Goal: Task Accomplishment & Management: Manage account settings

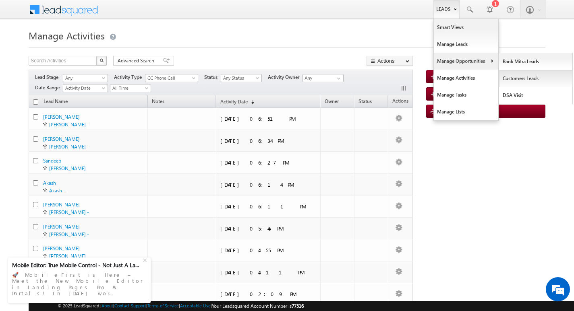
click at [514, 76] on link "Customers Leads" at bounding box center [536, 78] width 74 height 17
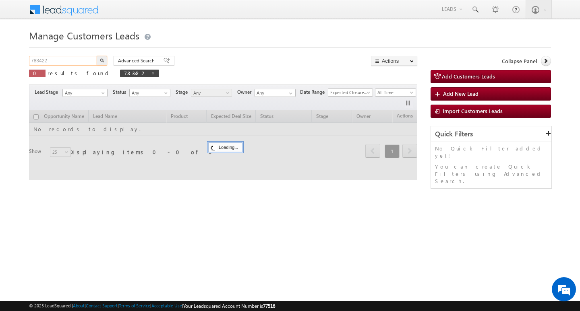
click at [68, 61] on input "783422" at bounding box center [63, 61] width 69 height 10
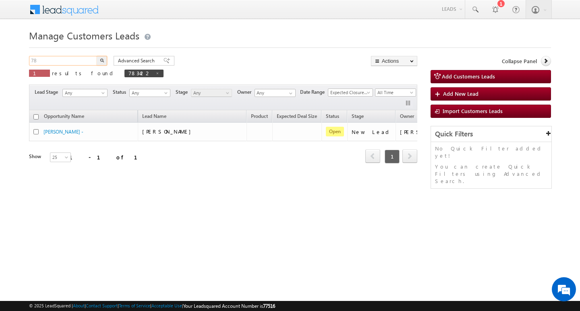
type input "7"
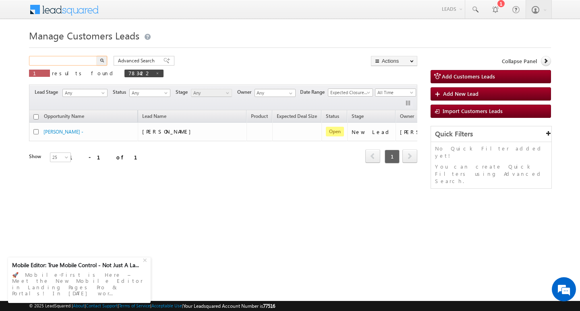
paste input "783167"
type input "783167"
click at [97, 56] on button "button" at bounding box center [102, 61] width 10 height 10
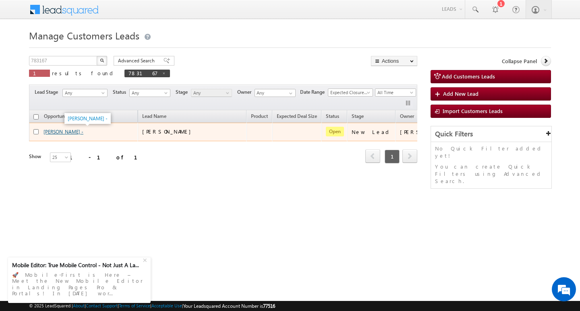
click at [62, 134] on link "[PERSON_NAME] -" at bounding box center [63, 132] width 40 height 6
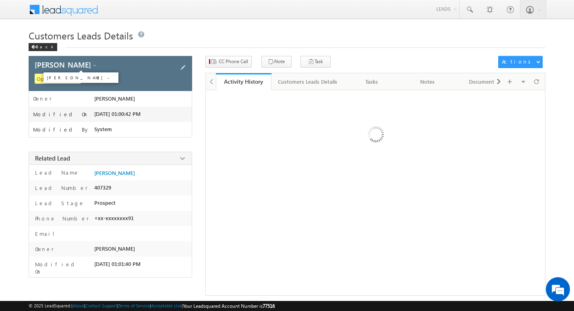
click at [55, 64] on span "[PERSON_NAME] -" at bounding box center [65, 64] width 61 height 7
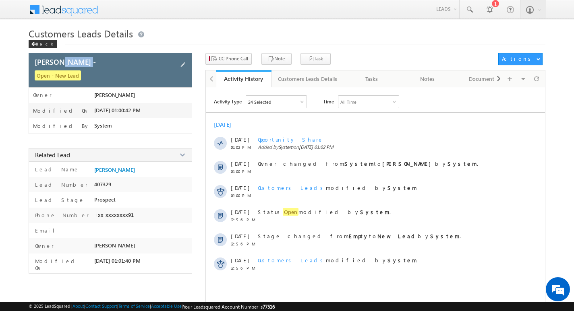
click at [55, 64] on span "Girija Shankar -" at bounding box center [65, 62] width 61 height 10
click at [45, 64] on span "Girija Shankar -" at bounding box center [65, 62] width 61 height 10
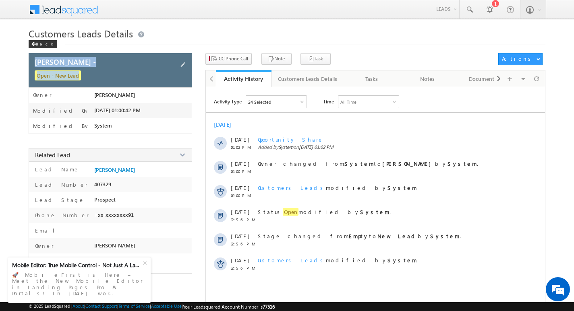
click at [45, 64] on span "Girija Shankar -" at bounding box center [65, 62] width 61 height 10
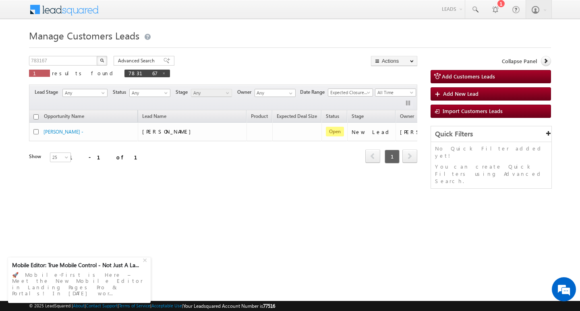
drag, startPoint x: 218, startPoint y: 172, endPoint x: 277, endPoint y: 168, distance: 58.5
click at [277, 168] on div "Opportunity Name Lead Name Product Expected Deal Size Status Stage Owner Action…" at bounding box center [223, 141] width 388 height 63
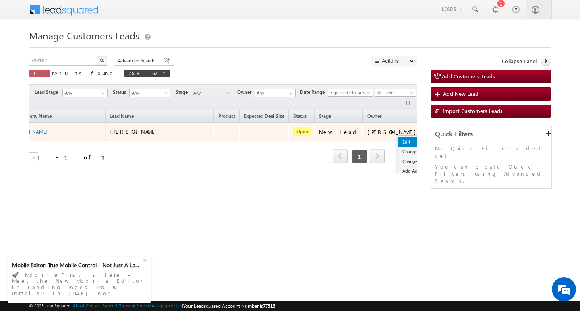
click at [398, 140] on link "Edit" at bounding box center [418, 142] width 40 height 10
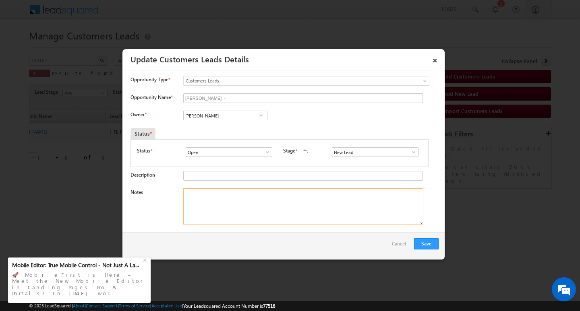
click at [259, 208] on textarea "Notes" at bounding box center [303, 206] width 240 height 36
paste textarea "Customer Name:Girija Shankar / ag : 62y/ job / mothe income : 26k / worak expe …"
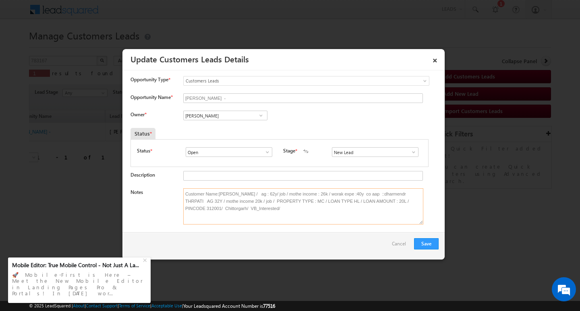
type textarea "Customer Name:Girija Shankar / ag : 62y/ job / mothe income : 26k / worak expe …"
click at [239, 114] on input "[PERSON_NAME]" at bounding box center [225, 116] width 84 height 10
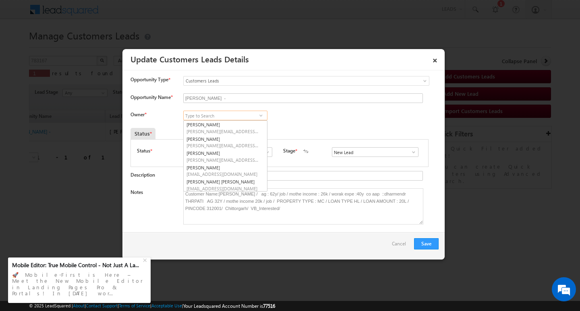
scroll to position [2, 0]
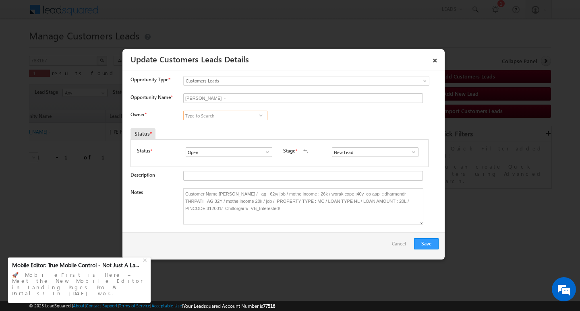
click at [211, 115] on input at bounding box center [225, 116] width 84 height 10
paste input "Sohan Lal Kumhar"
click at [225, 121] on link "Sohan Lal Kumhar sohan.kumhar@sgrlimited.in" at bounding box center [225, 127] width 84 height 15
type input "Sohan Lal Kumhar"
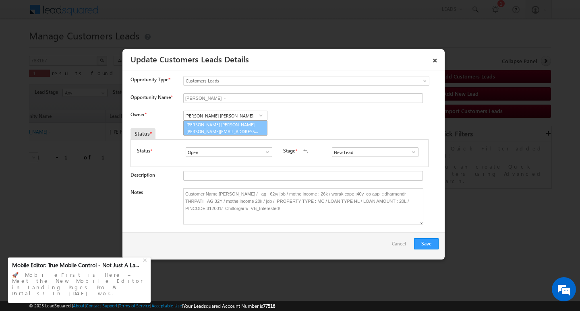
click at [225, 121] on div "Vikas Halwai Vikas Halwai Aakash Mewada Aashish Pawar Aashutosh Shrivastava Abh…" at bounding box center [231, 116] width 97 height 11
click at [424, 244] on button "Save" at bounding box center [426, 243] width 25 height 11
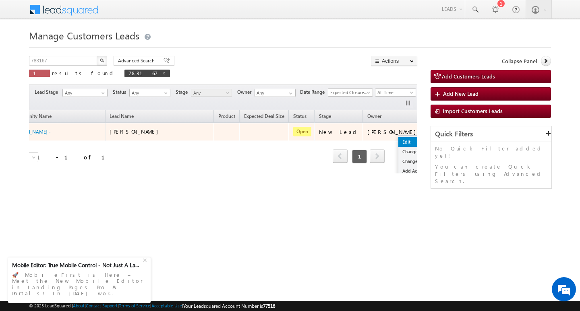
click at [398, 140] on link "Edit" at bounding box center [418, 142] width 40 height 10
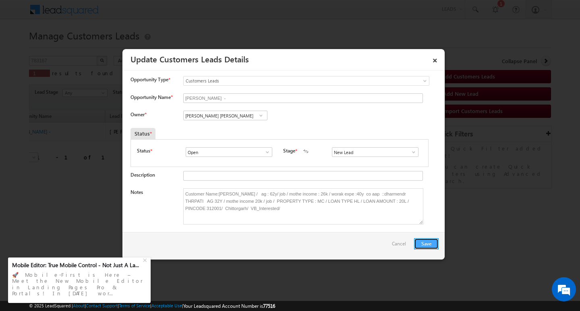
click at [431, 243] on button "Save" at bounding box center [426, 243] width 25 height 11
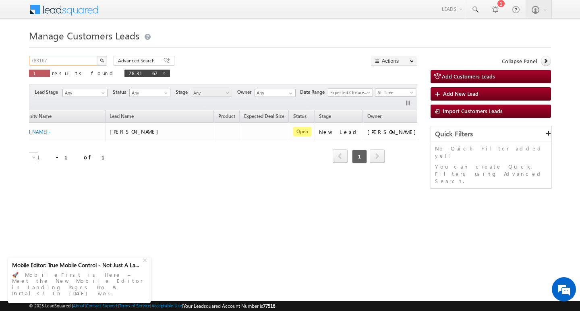
click at [69, 59] on input "783167" at bounding box center [63, 61] width 69 height 10
type input "7"
paste input "783567"
type input "783567"
click at [97, 56] on button "button" at bounding box center [102, 61] width 10 height 10
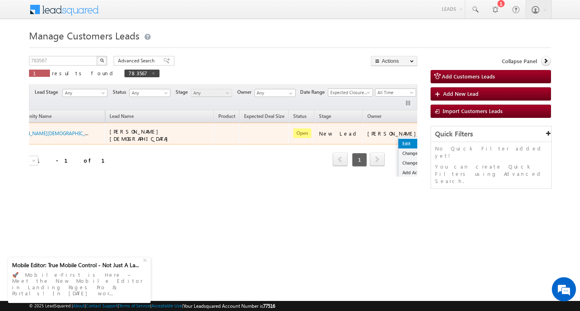
click at [398, 141] on link "Edit" at bounding box center [418, 144] width 40 height 10
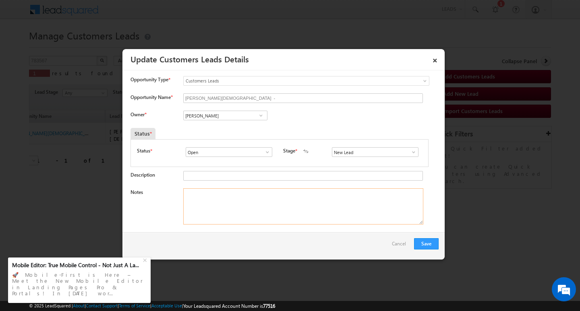
click at [270, 205] on textarea "Notes" at bounding box center [303, 206] width 240 height 36
click at [237, 117] on input "[PERSON_NAME]" at bounding box center [225, 116] width 84 height 10
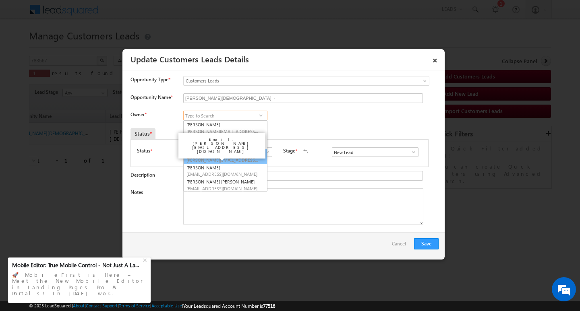
scroll to position [2, 0]
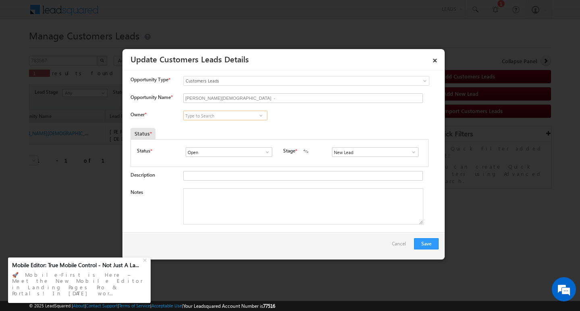
click at [221, 118] on input at bounding box center [225, 116] width 84 height 10
paste input "pritam.kumar@sgrlimited.in"
click at [237, 126] on link "Pritam Kumar pritam.kumar@sgrlimited.in" at bounding box center [225, 127] width 84 height 15
type input "Pritam Kumar"
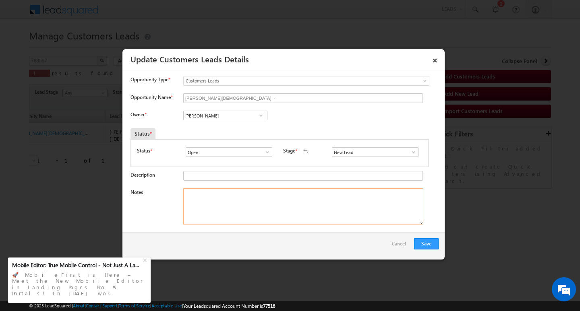
click at [240, 215] on textarea "Notes" at bounding box center [303, 206] width 240 height 36
click at [277, 196] on textarea "Notes" at bounding box center [303, 206] width 240 height 36
paste textarea "Customer Name: Pravin Vaishnav AG : 33/B / MOTHE INCOME : 30Y/ WORAK EXPW :10Y/…"
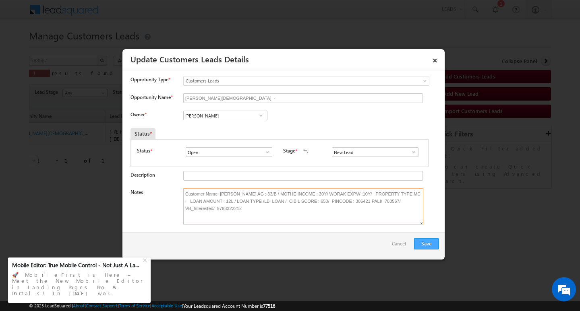
type textarea "Customer Name: Pravin Vaishnav AG : 33/B / MOTHE INCOME : 30Y/ WORAK EXPW :10Y/…"
click at [421, 244] on button "Save" at bounding box center [426, 243] width 25 height 11
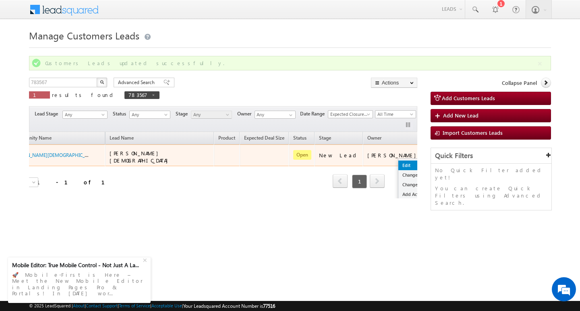
click at [398, 161] on link "Edit" at bounding box center [418, 166] width 40 height 10
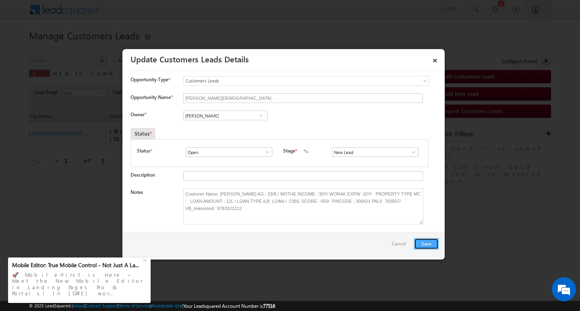
click at [424, 241] on button "Save" at bounding box center [426, 243] width 25 height 11
